Goal: Find specific page/section: Find specific page/section

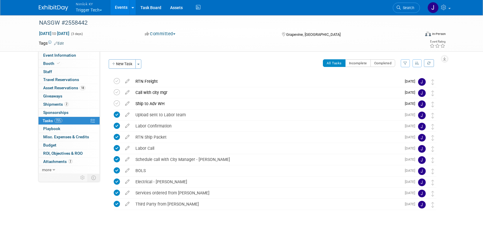
click at [88, 10] on button "Nimlok KY Trigger Tech" at bounding box center [92, 7] width 34 height 15
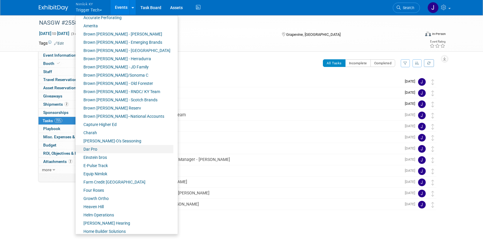
scroll to position [31, 0]
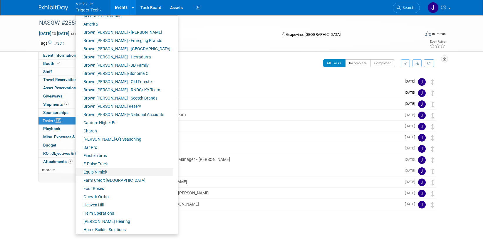
click at [95, 172] on link "Equip Nimlok" at bounding box center [125, 172] width 98 height 8
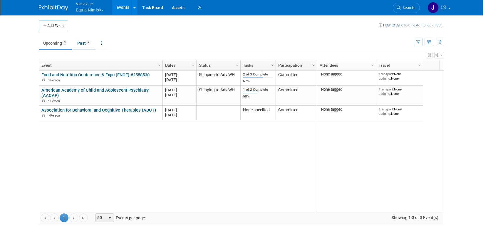
click at [87, 44] on link "Past 2" at bounding box center [84, 43] width 23 height 11
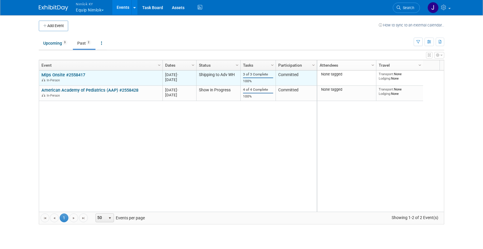
click at [74, 76] on link "Mlps Onsite #2558417" at bounding box center [63, 74] width 44 height 5
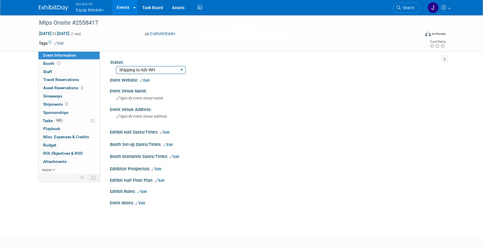
click at [126, 73] on select "Missing Info Making Shipping Arrangements Warehouse Pulling Order Shipping to A…" at bounding box center [151, 70] width 70 height 8
select select "Show Complete"
click at [116, 66] on select "Missing Info Making Shipping Arrangements Warehouse Pulling Order Shipping to A…" at bounding box center [151, 70] width 70 height 8
click at [79, 118] on link "100% Tasks 100%" at bounding box center [69, 121] width 61 height 8
